Goal: Task Accomplishment & Management: Manage account settings

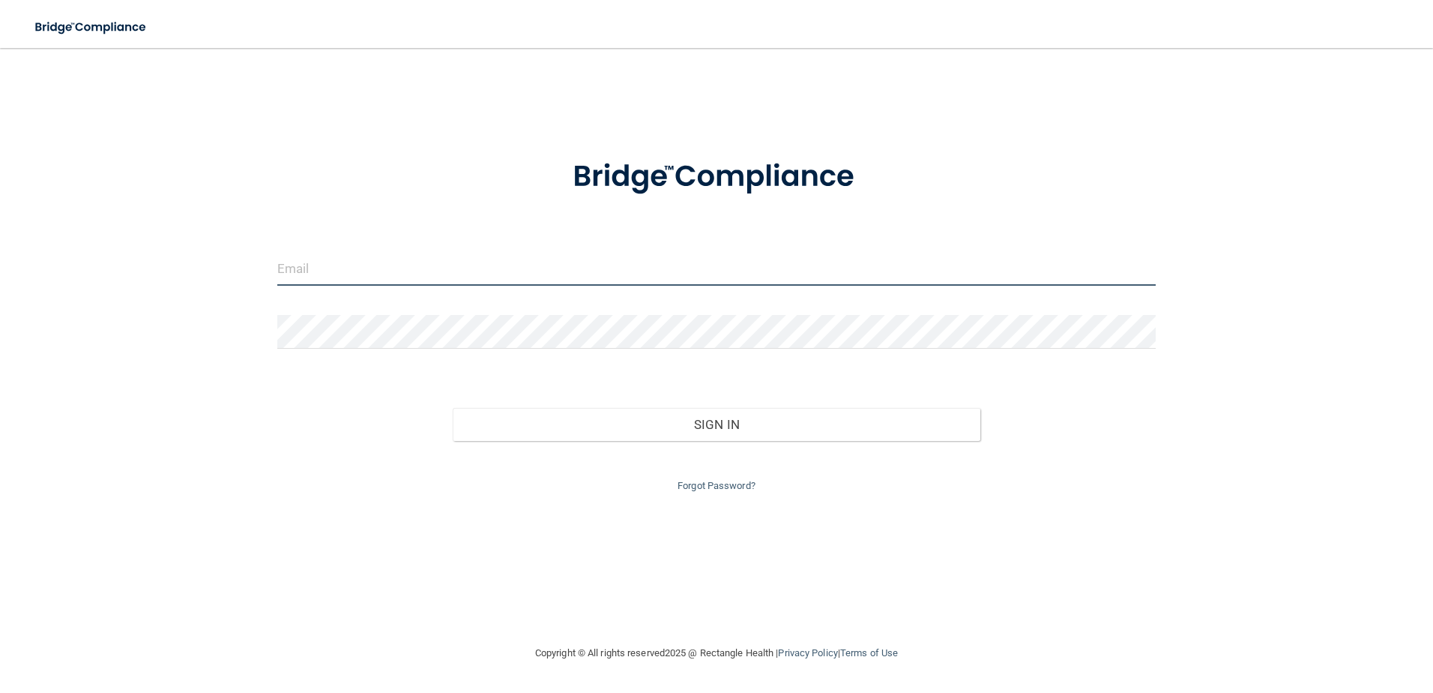
click at [318, 258] on input "email" at bounding box center [716, 269] width 879 height 34
type input "[EMAIL_ADDRESS][DOMAIN_NAME]"
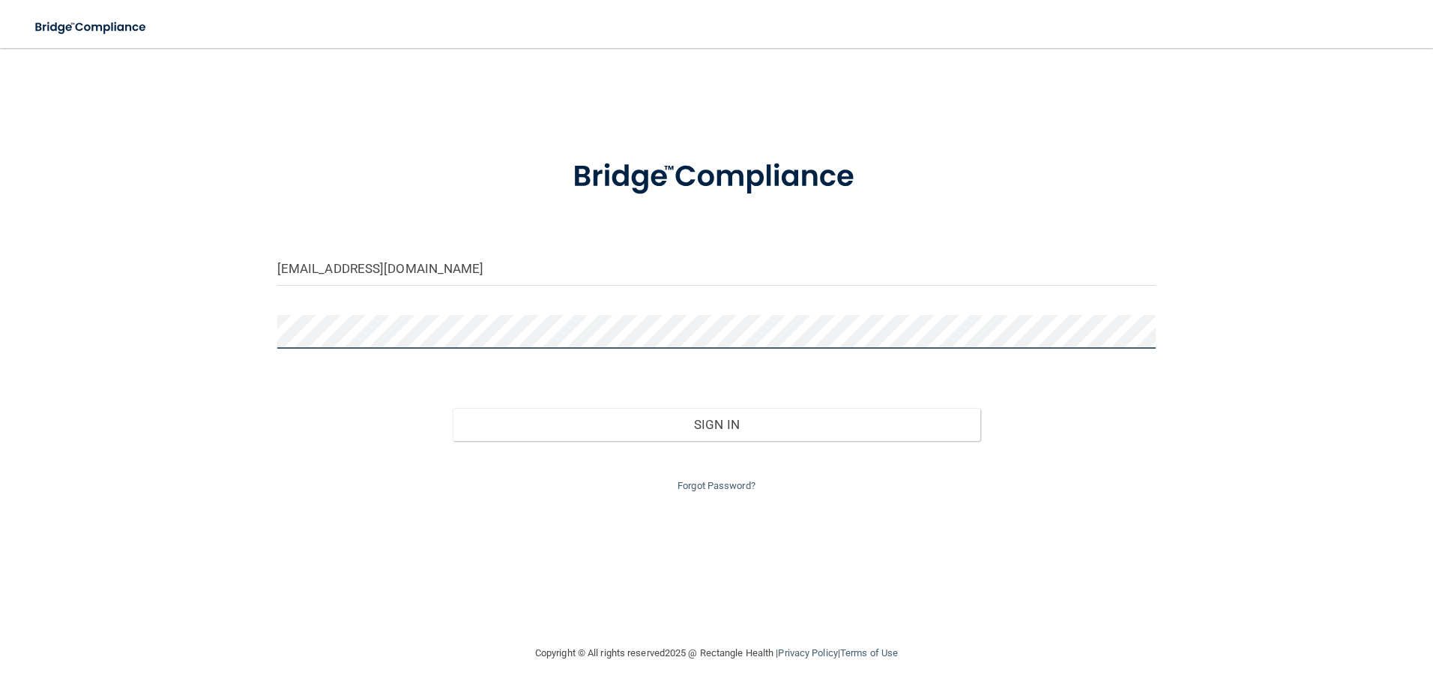
click at [453, 408] on button "Sign In" at bounding box center [717, 424] width 528 height 33
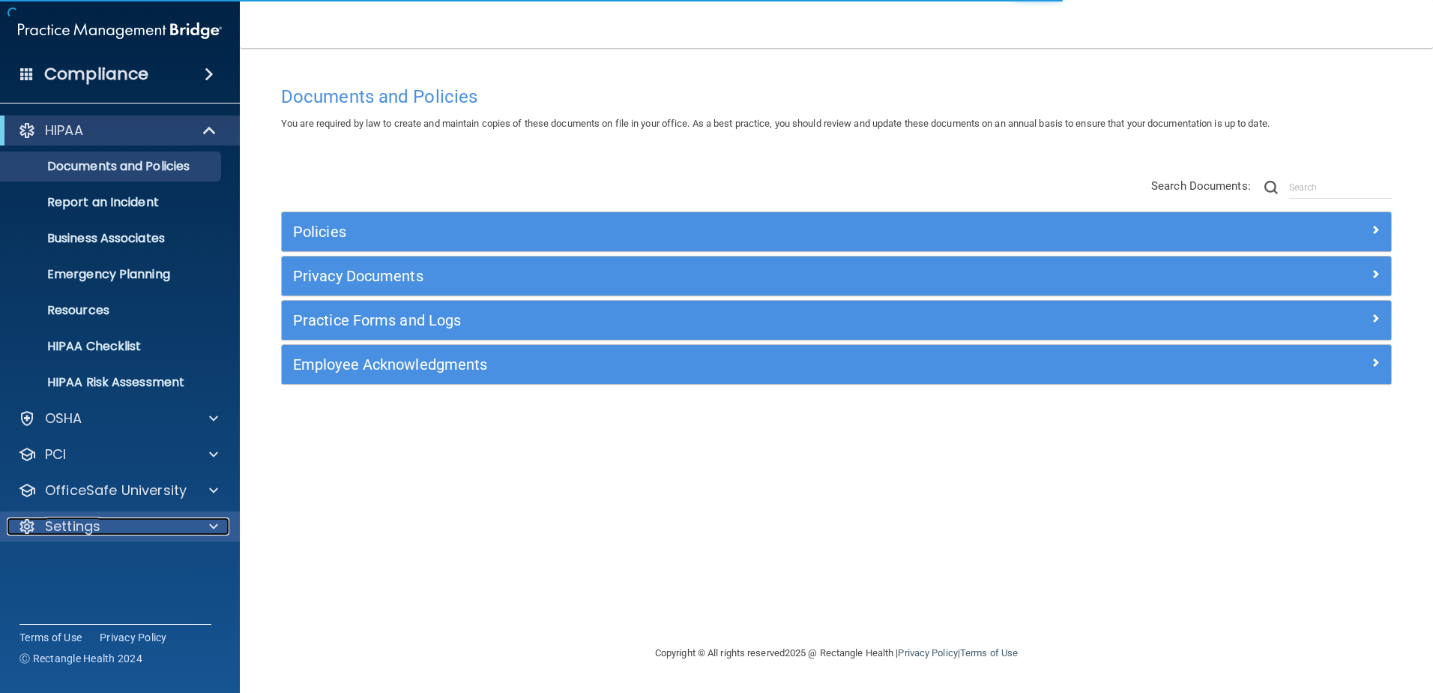
click at [213, 522] on span at bounding box center [213, 526] width 9 height 18
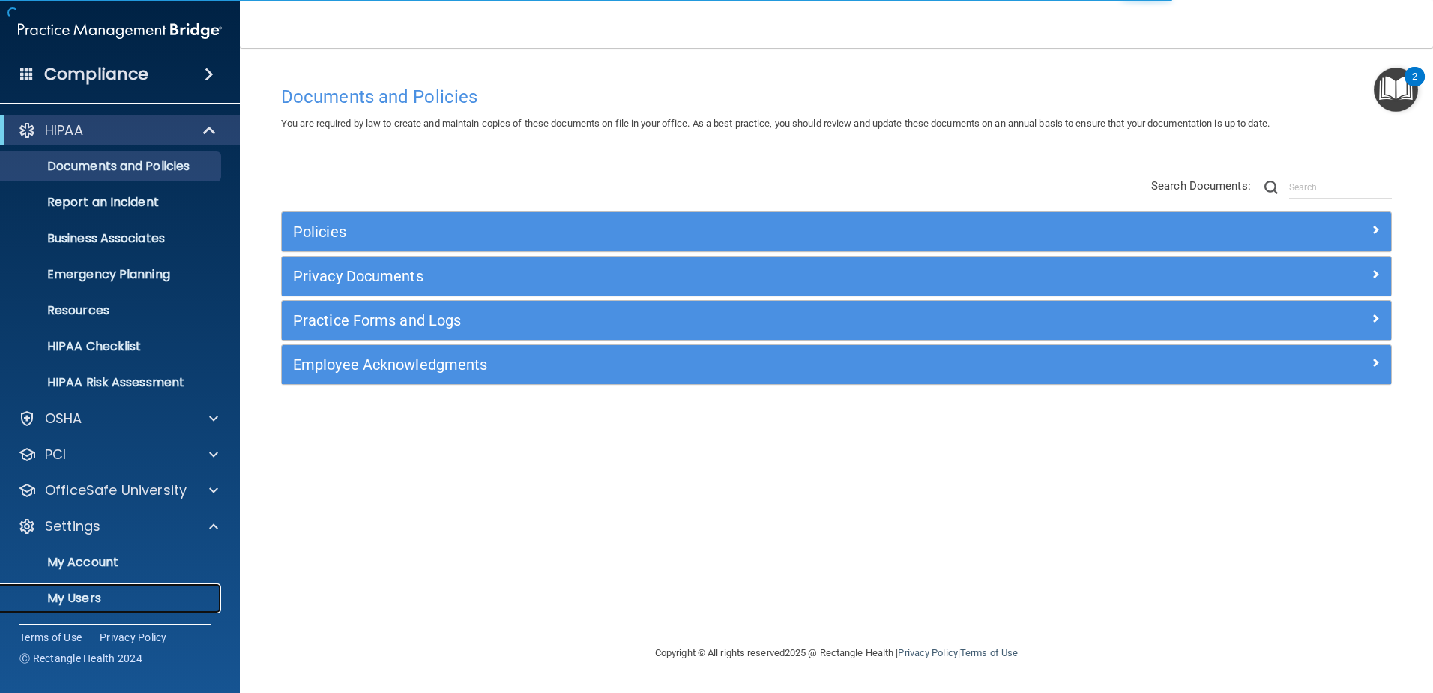
click at [118, 598] on p "My Users" at bounding box center [112, 598] width 205 height 15
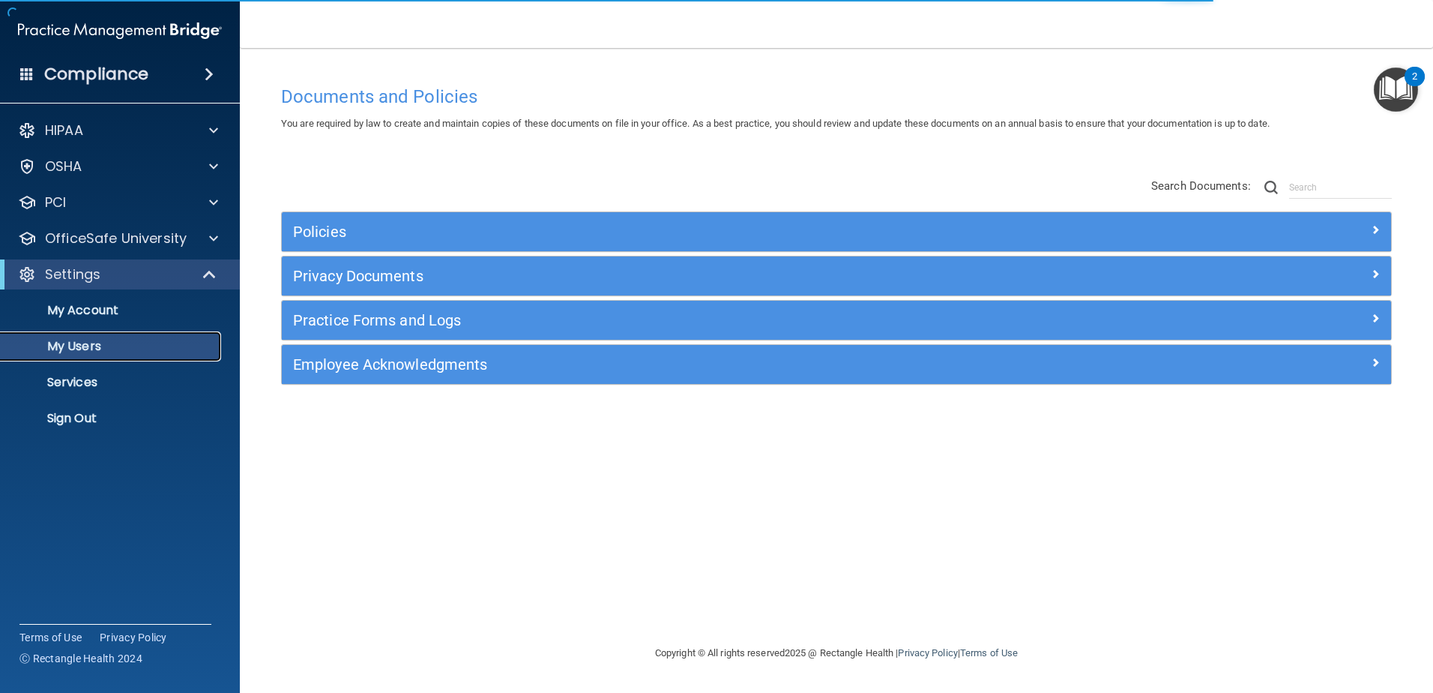
select select "20"
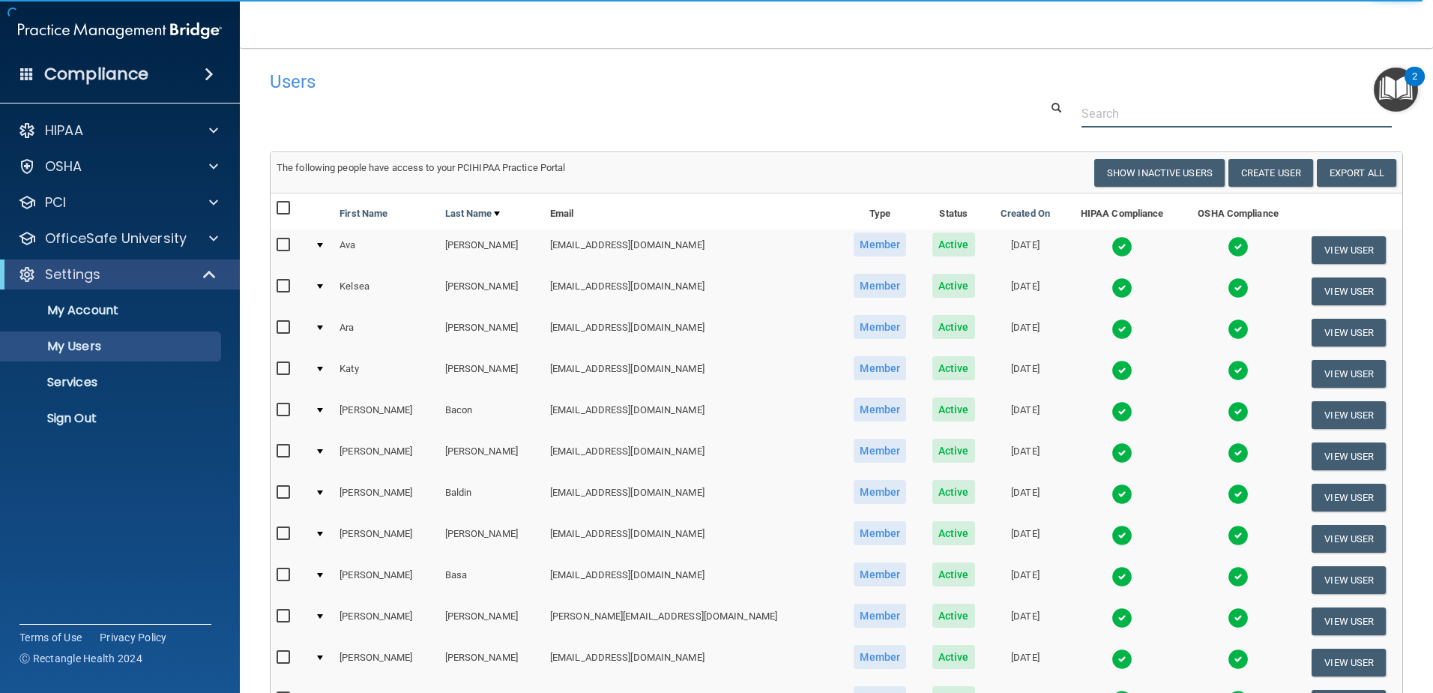
click at [1085, 116] on input "text" at bounding box center [1237, 114] width 310 height 28
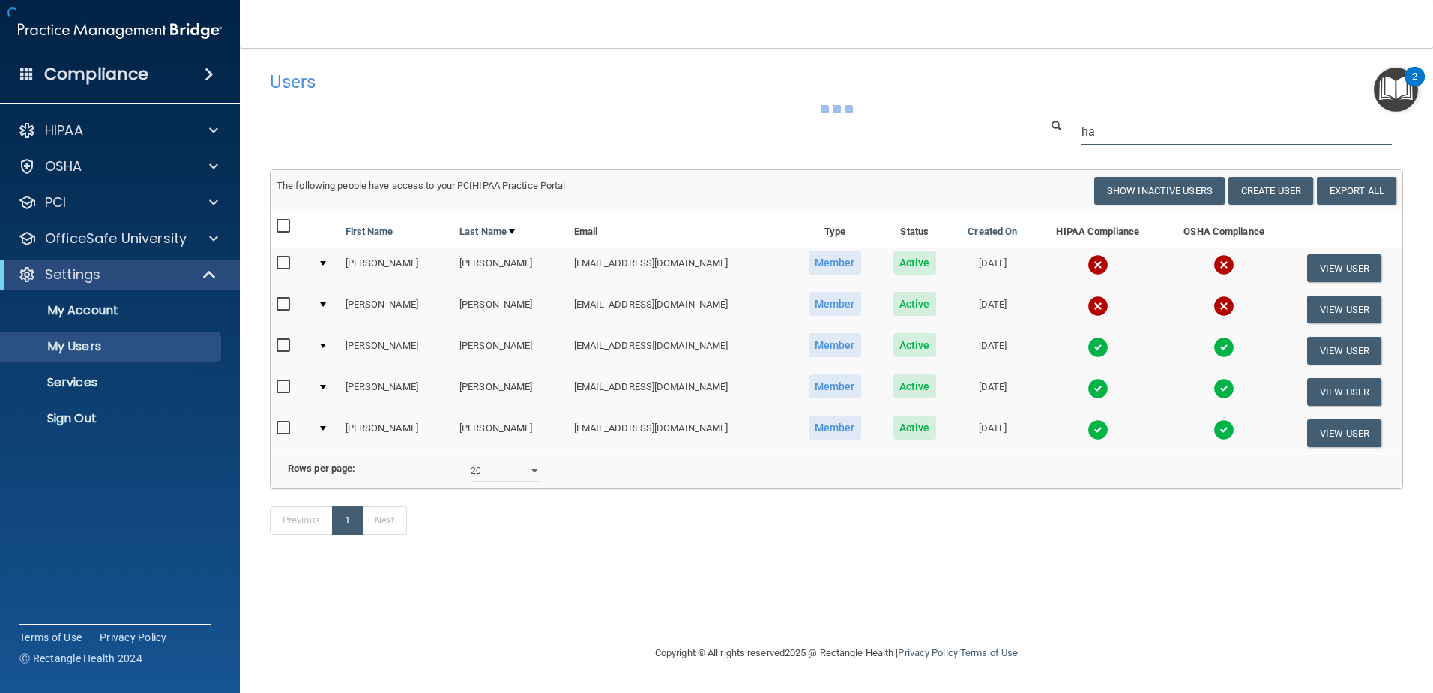
type input "h"
type input "[PERSON_NAME]"
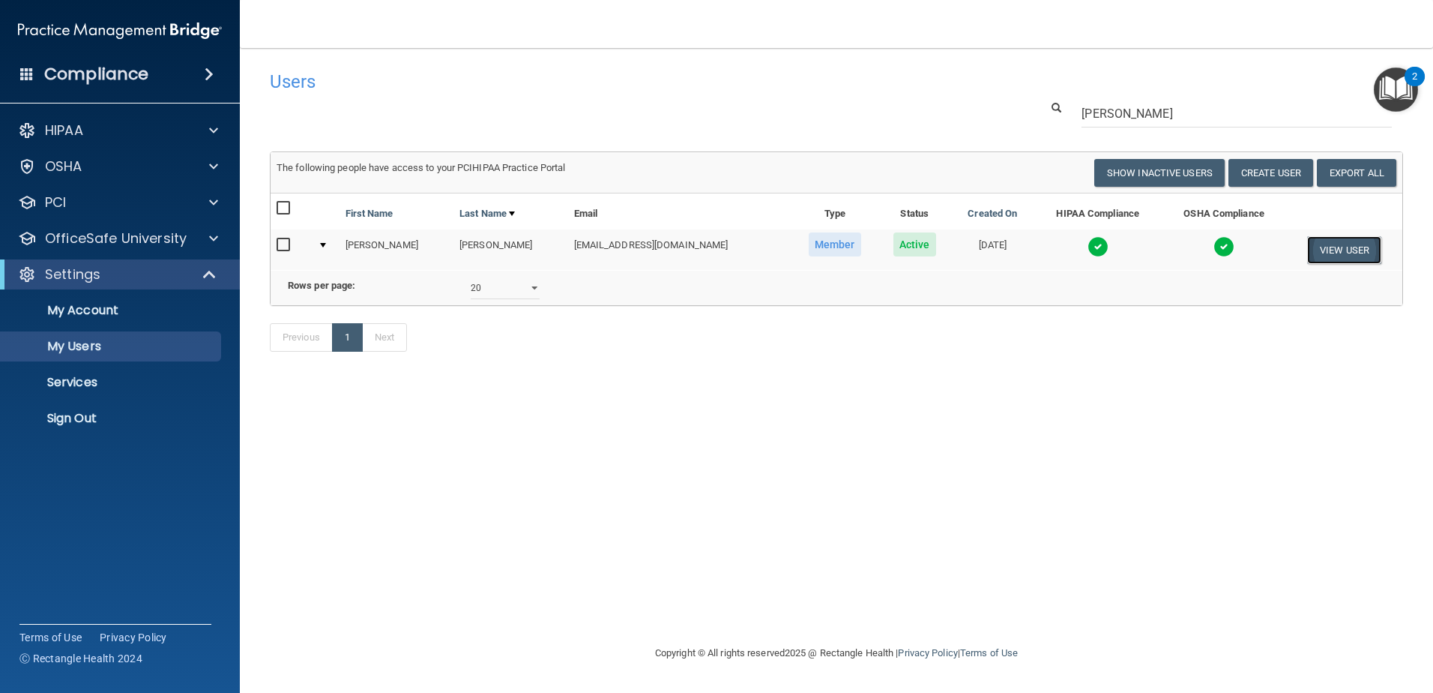
click at [1352, 244] on button "View User" at bounding box center [1344, 250] width 74 height 28
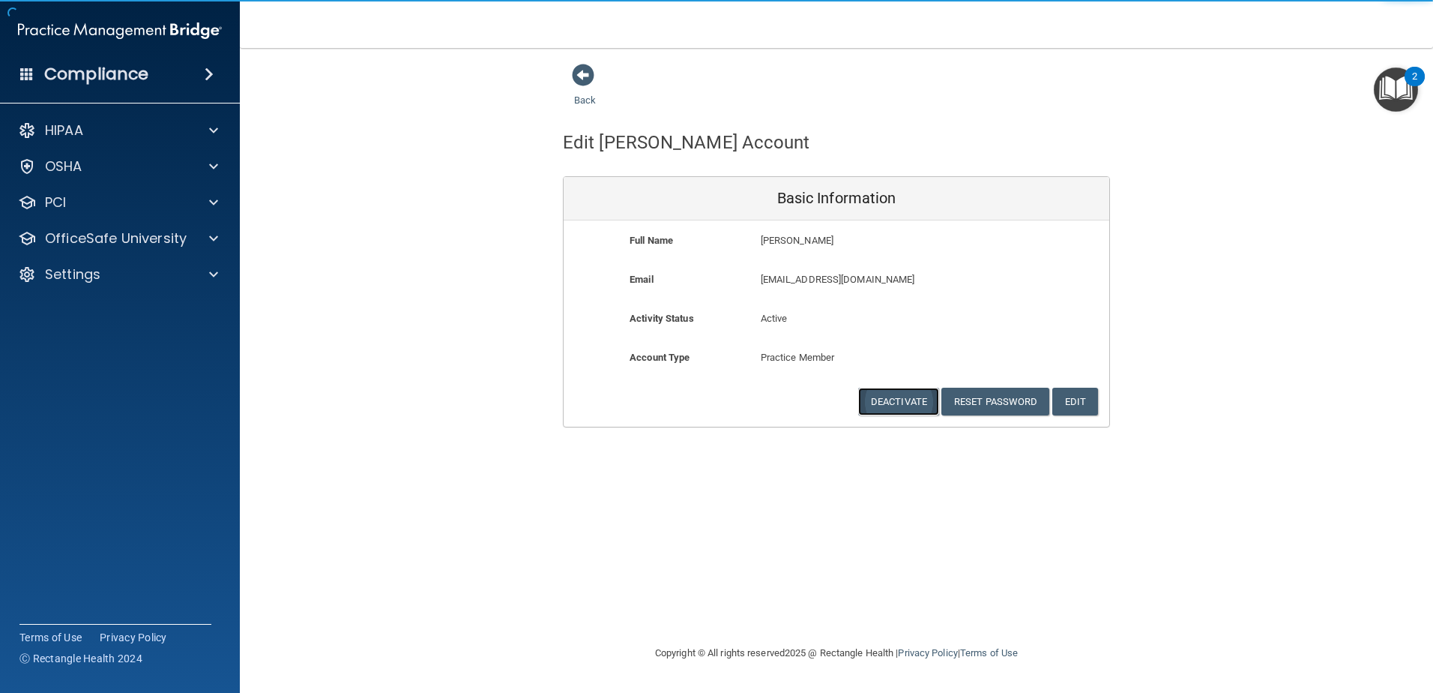
click at [908, 402] on button "Deactivate" at bounding box center [898, 402] width 81 height 28
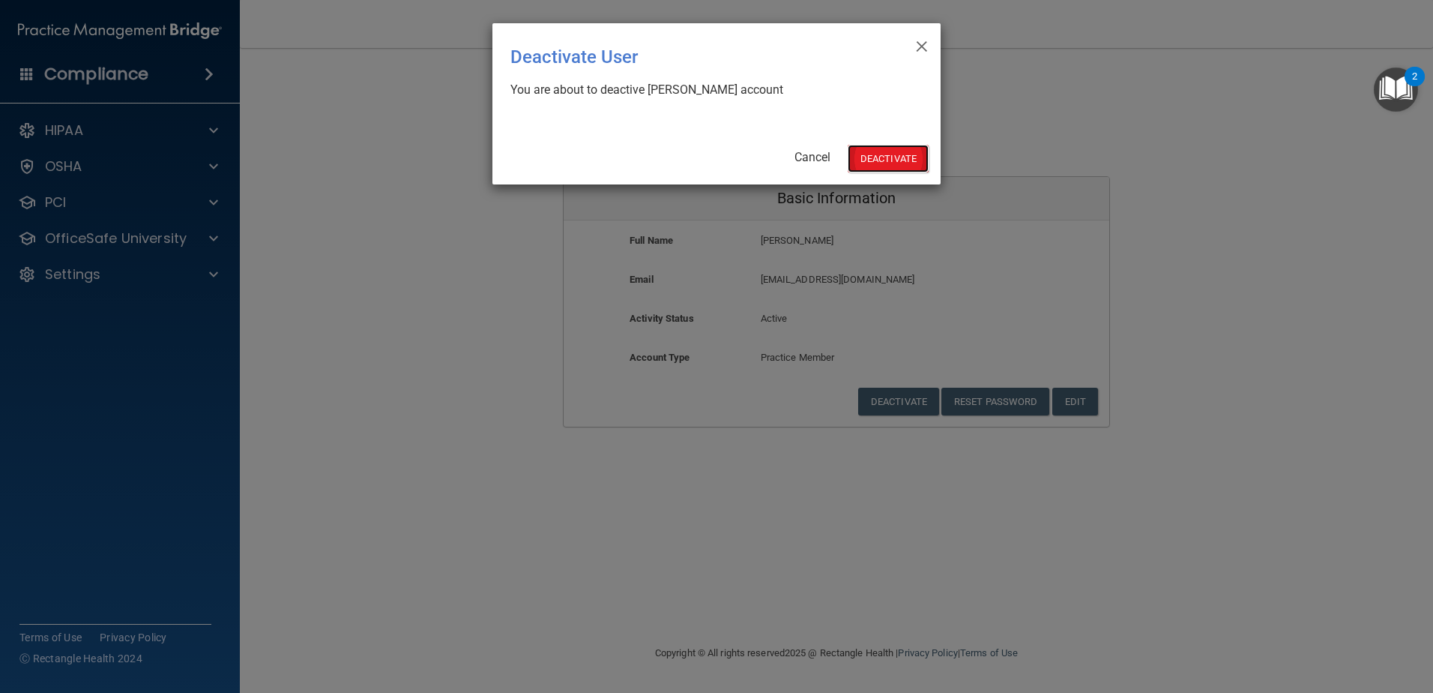
click at [890, 161] on button "Deactivate" at bounding box center [888, 159] width 81 height 28
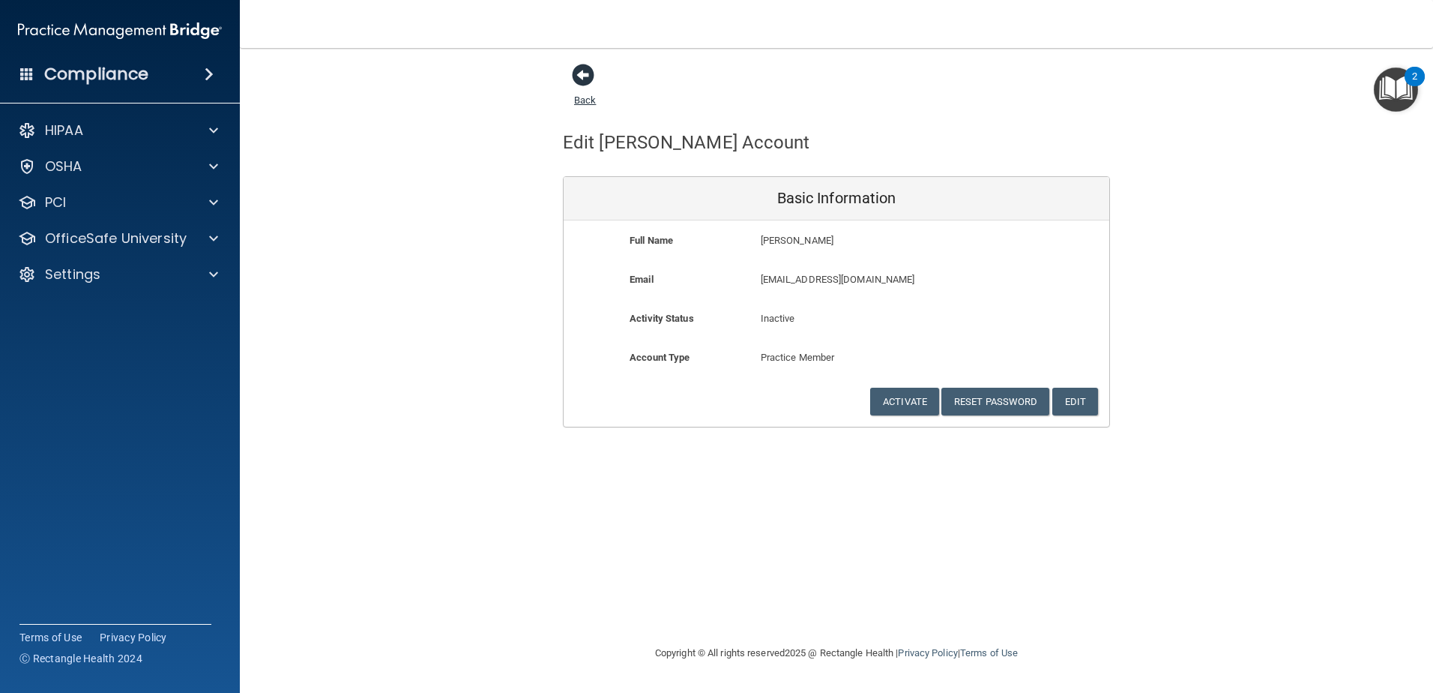
click at [586, 78] on span at bounding box center [583, 75] width 22 height 22
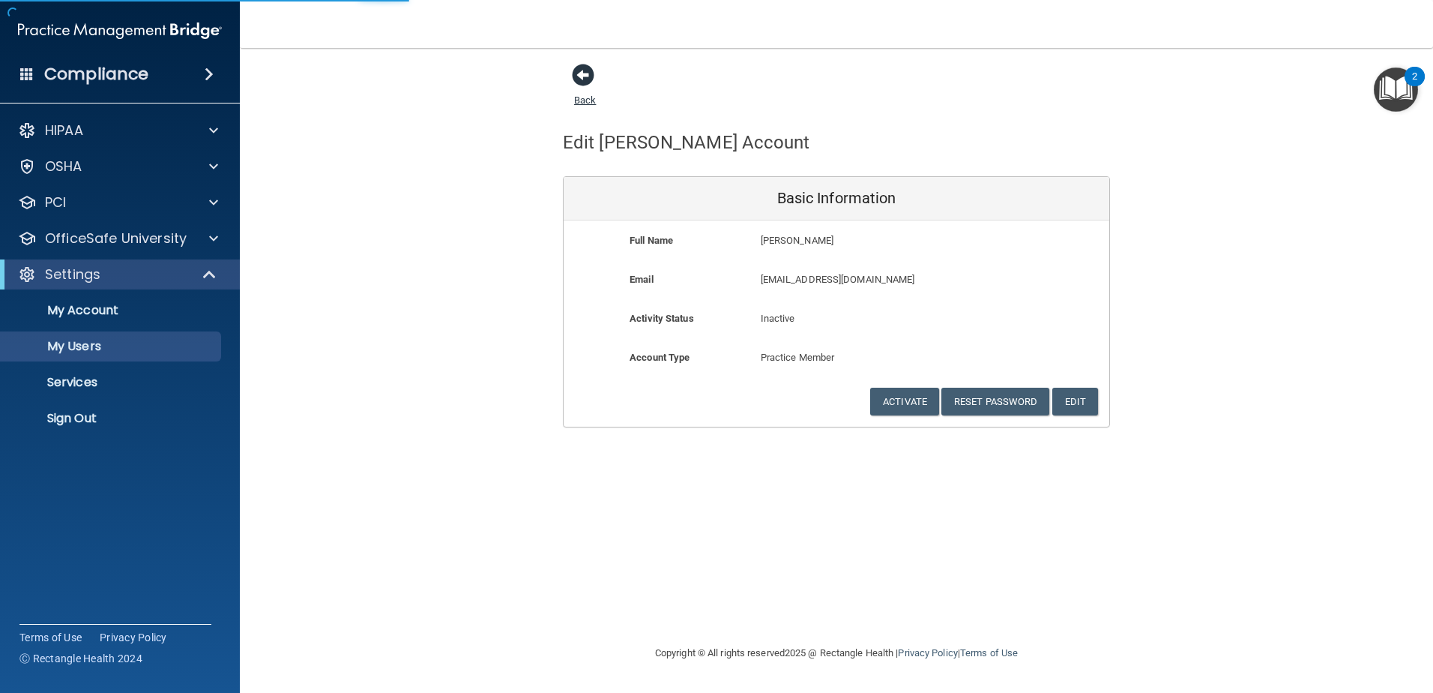
select select "20"
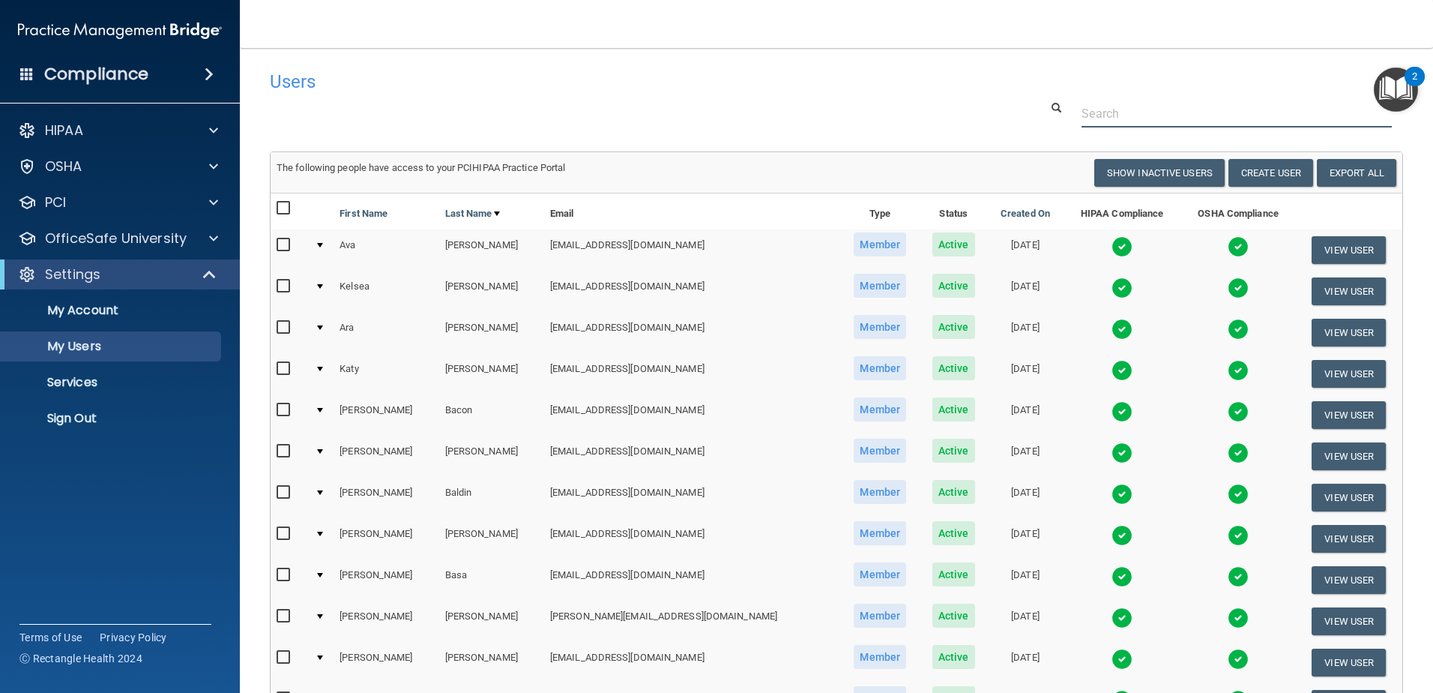
click at [1097, 110] on input "text" at bounding box center [1237, 114] width 310 height 28
type input "tommy"
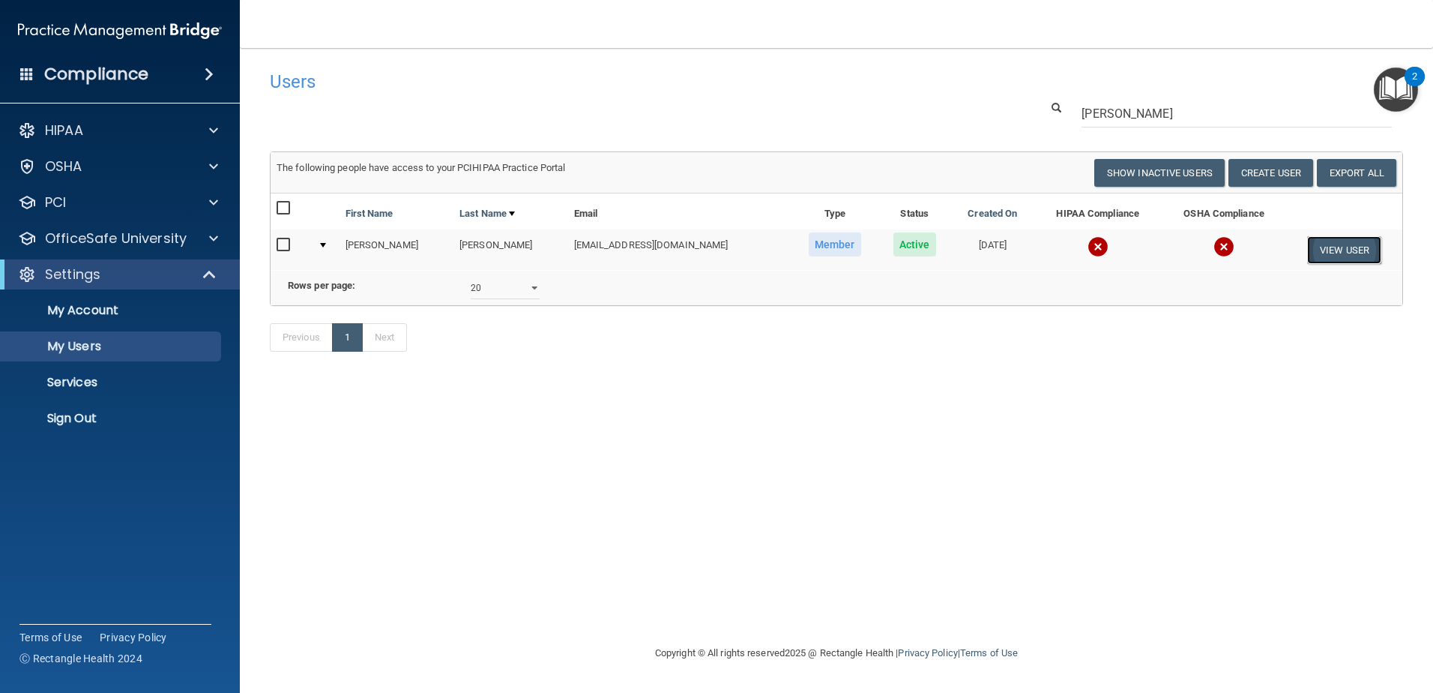
click at [1358, 250] on button "View User" at bounding box center [1344, 250] width 74 height 28
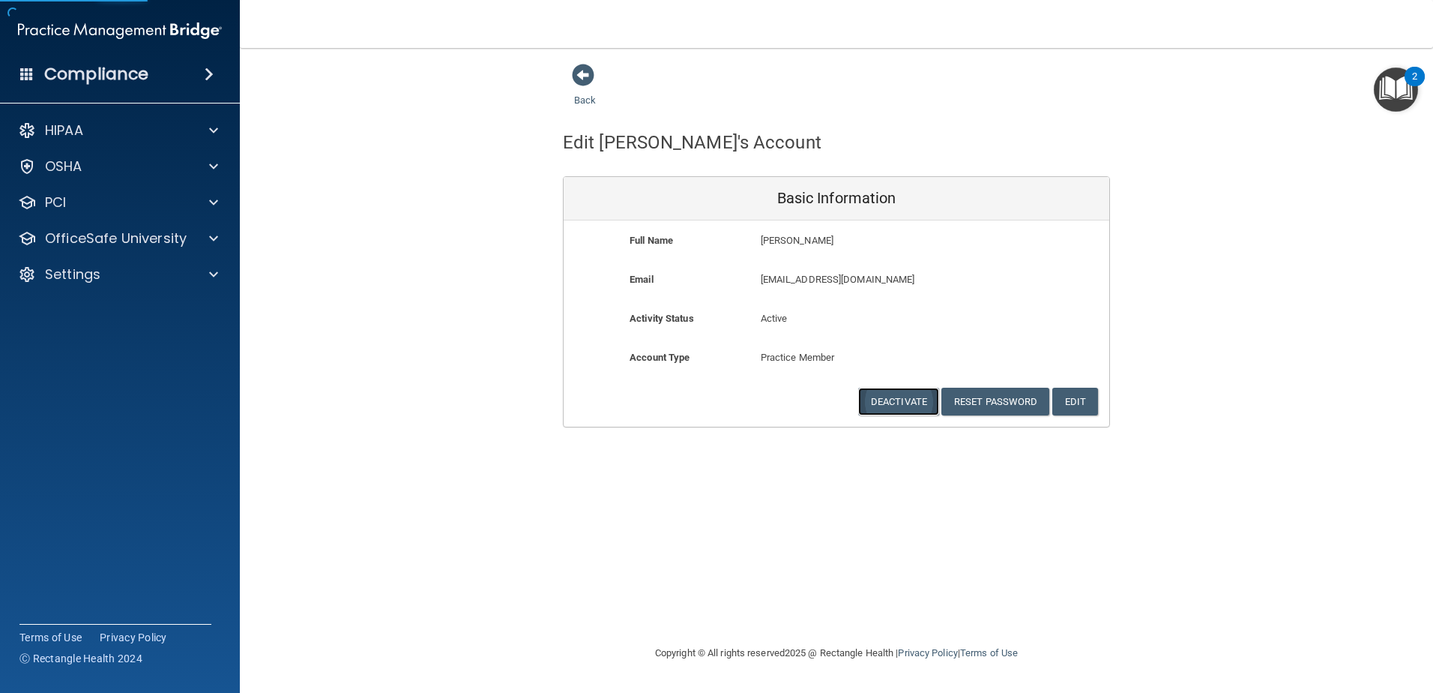
click at [909, 397] on button "Deactivate" at bounding box center [898, 402] width 81 height 28
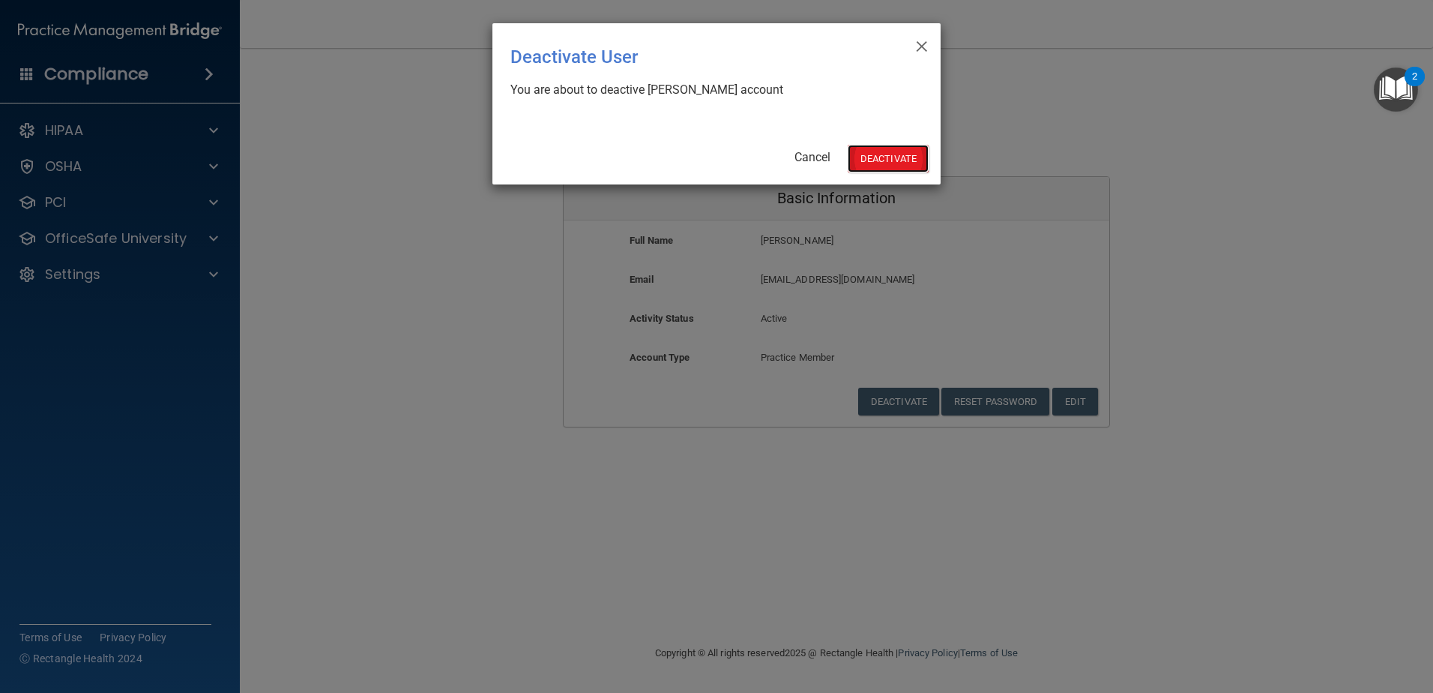
click at [898, 152] on button "Deactivate" at bounding box center [888, 159] width 81 height 28
